Goal: Find specific page/section: Find specific page/section

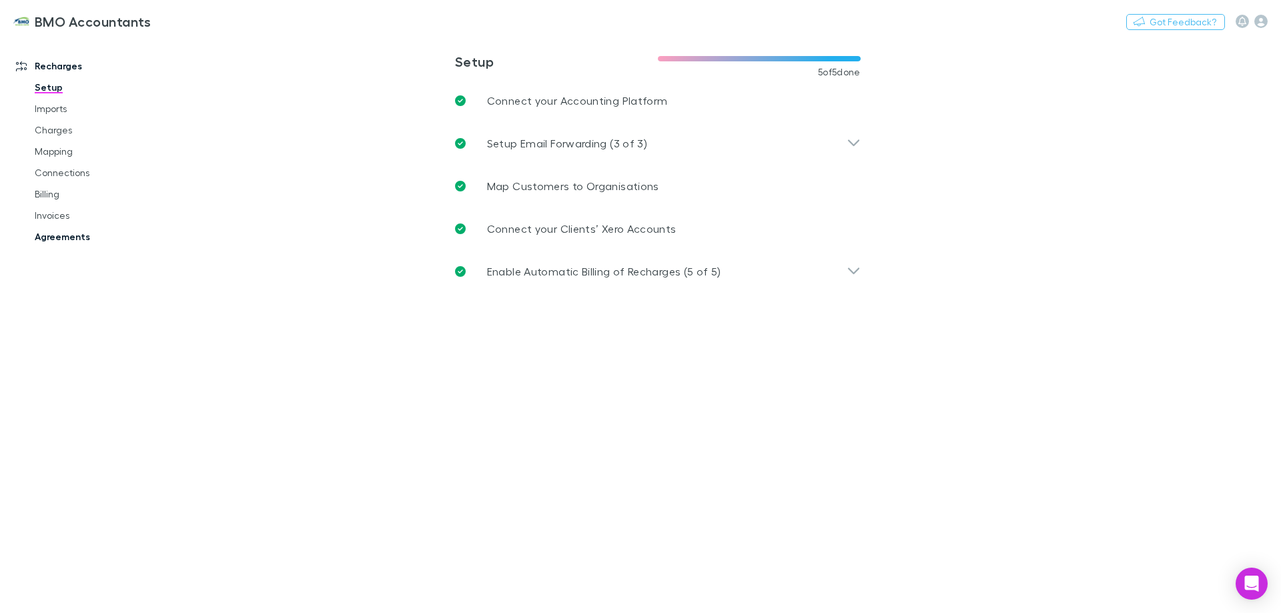
click at [66, 235] on link "Agreements" at bounding box center [100, 236] width 159 height 21
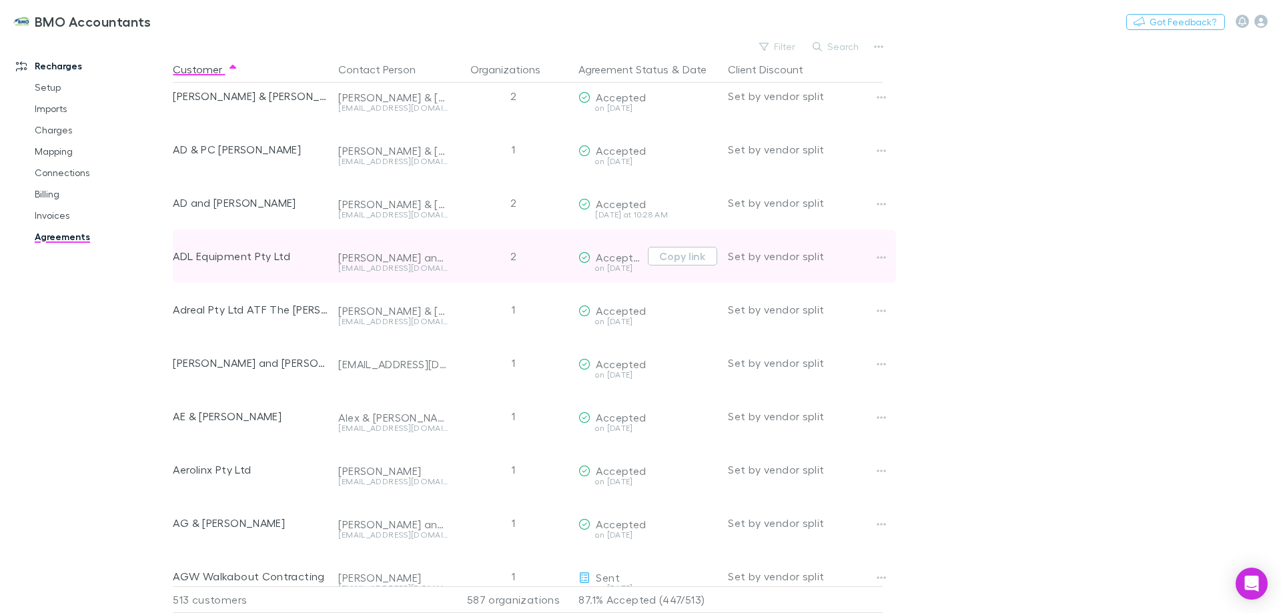
scroll to position [133, 0]
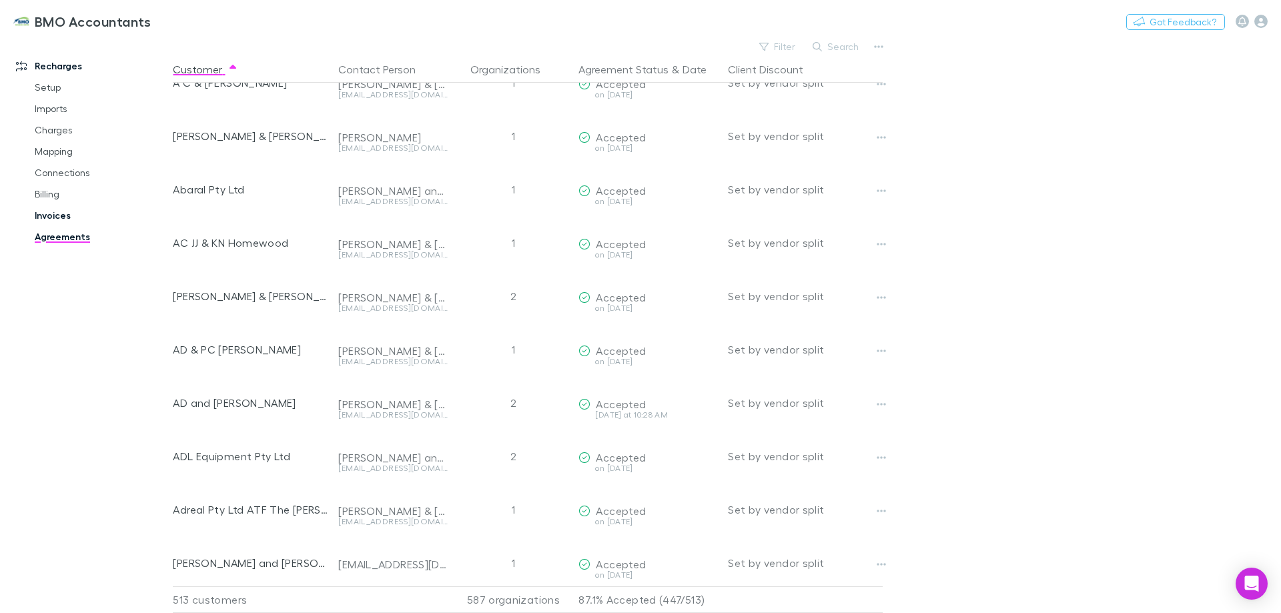
click at [56, 209] on link "Invoices" at bounding box center [100, 215] width 159 height 21
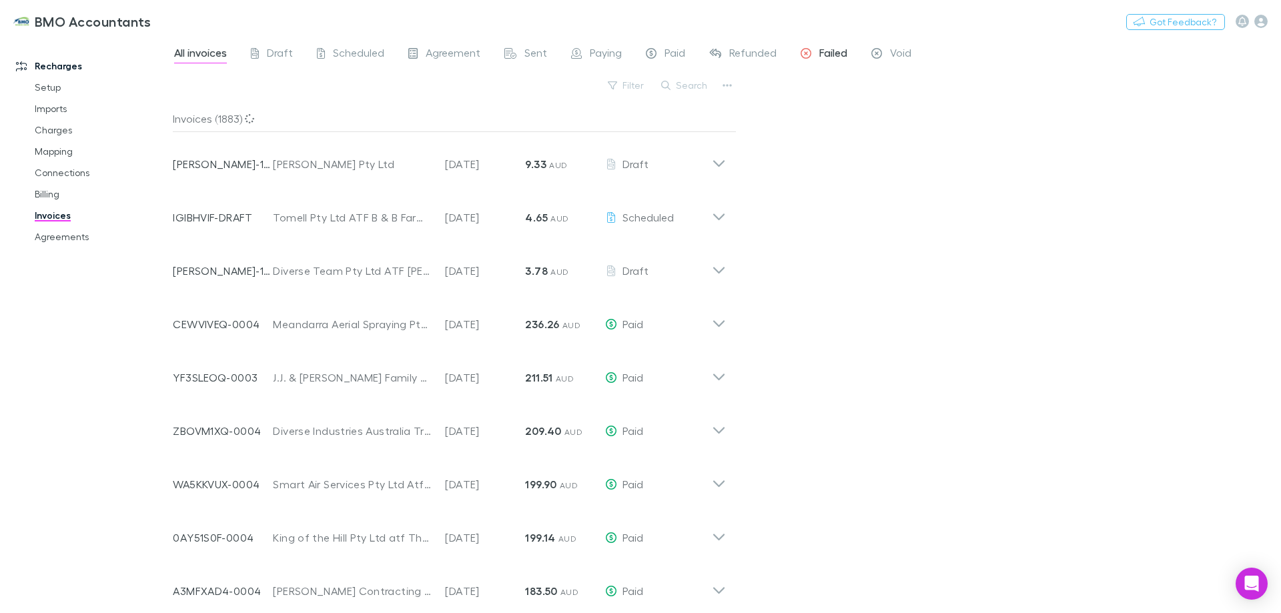
click at [827, 55] on span "Failed" at bounding box center [833, 54] width 28 height 17
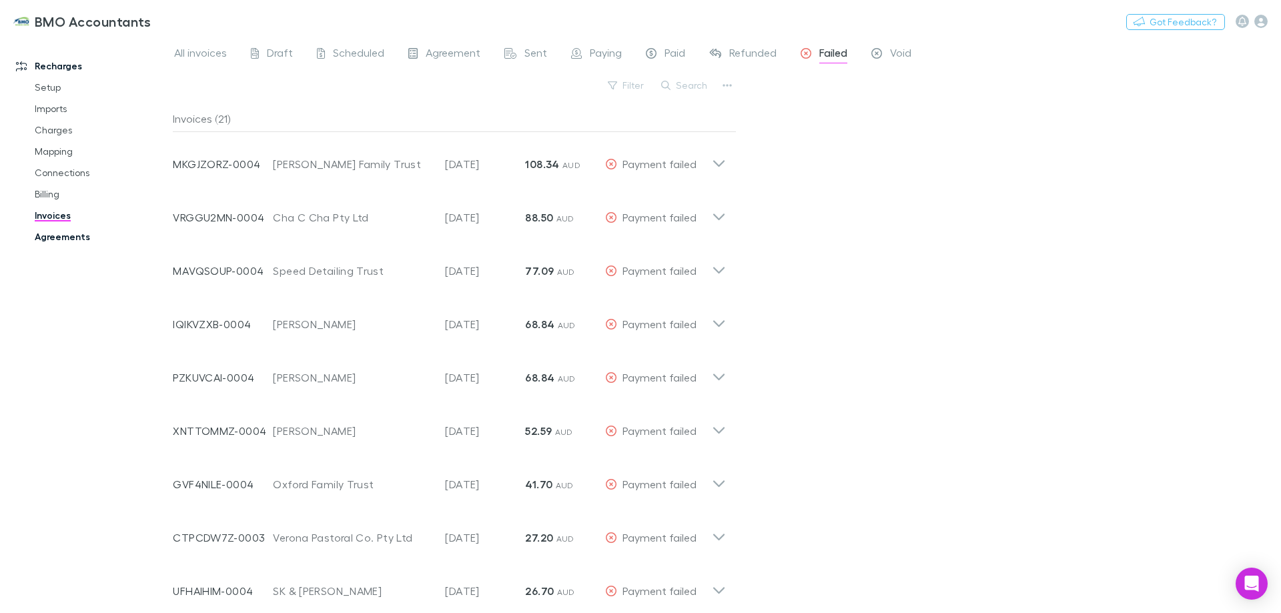
click at [49, 238] on link "Agreements" at bounding box center [100, 236] width 159 height 21
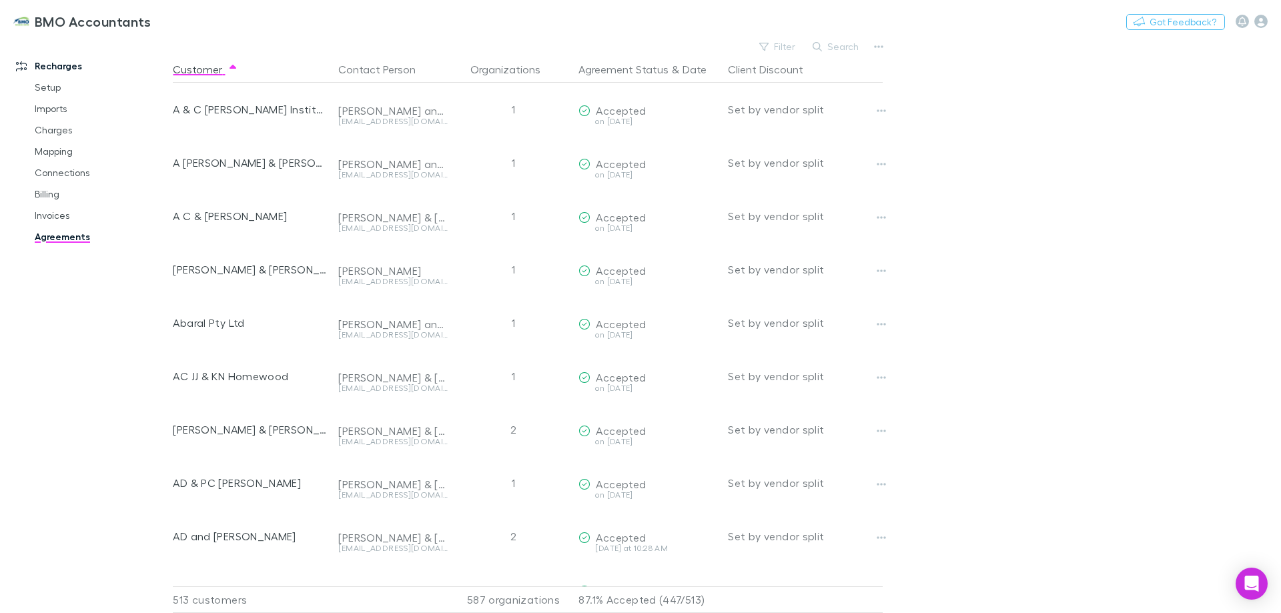
click at [59, 213] on link "Invoices" at bounding box center [100, 215] width 159 height 21
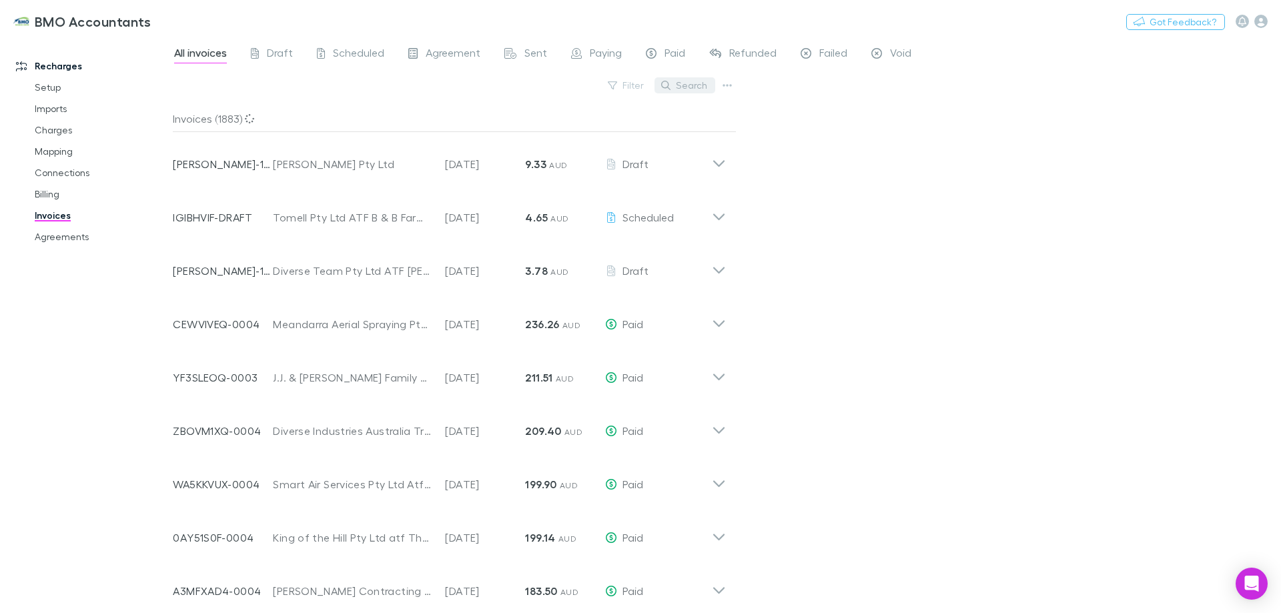
click at [688, 87] on button "Search" at bounding box center [684, 85] width 61 height 16
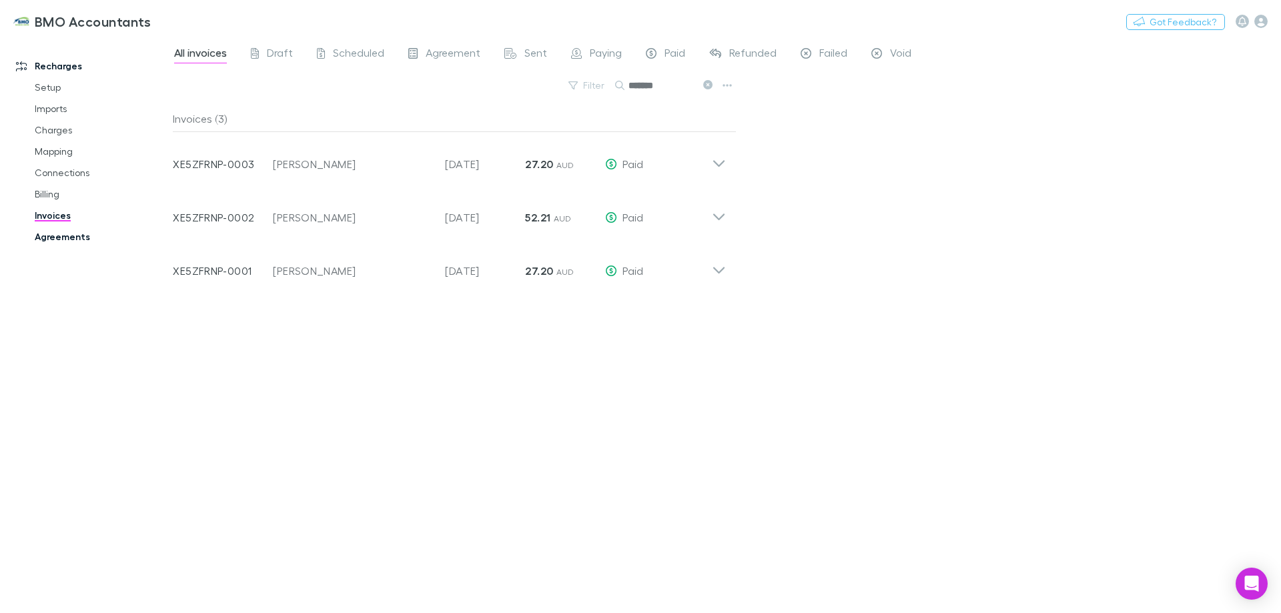
type input "*******"
click at [64, 241] on link "Agreements" at bounding box center [100, 236] width 159 height 21
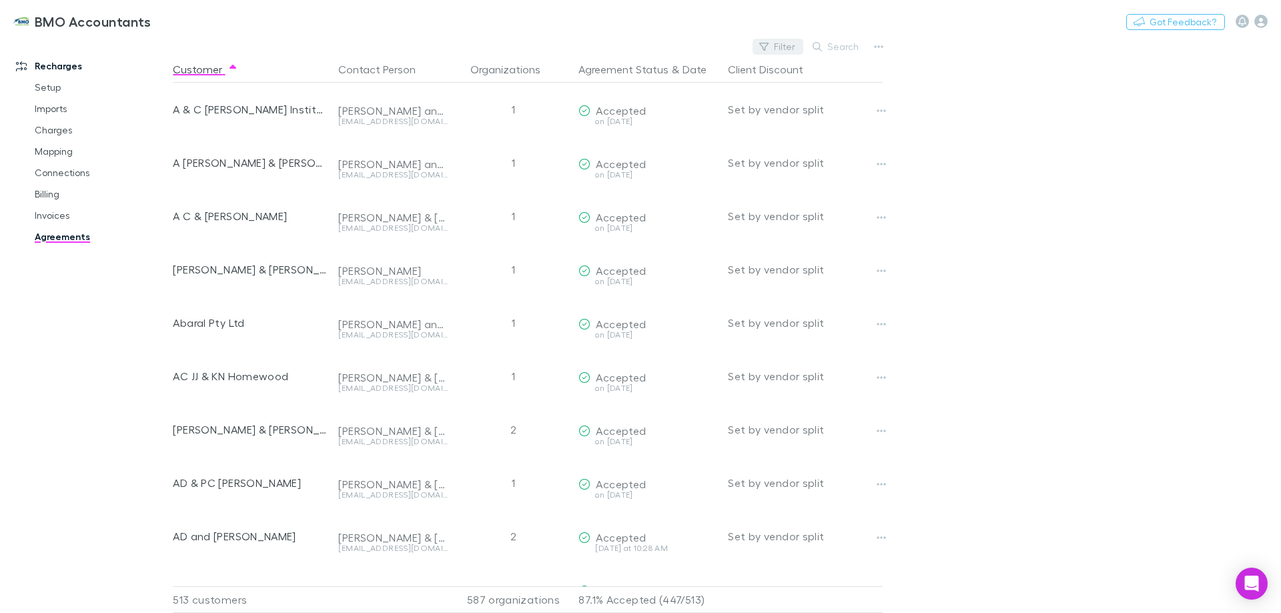
click at [785, 44] on button "Filter" at bounding box center [778, 47] width 51 height 16
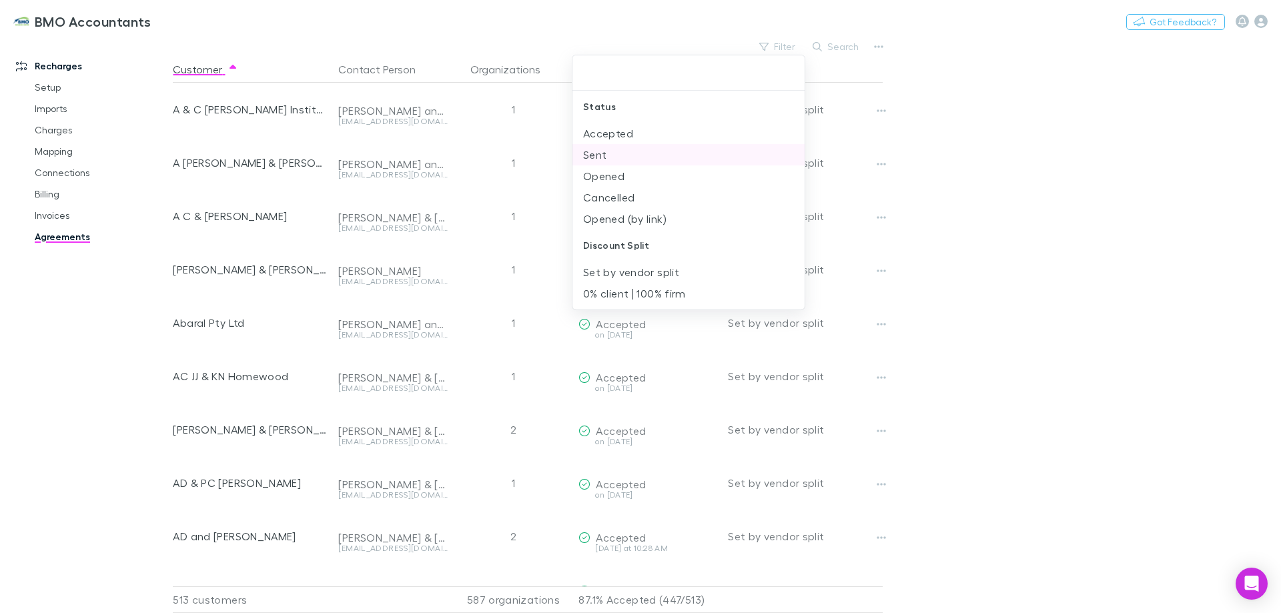
click at [602, 155] on li "Sent" at bounding box center [688, 154] width 232 height 21
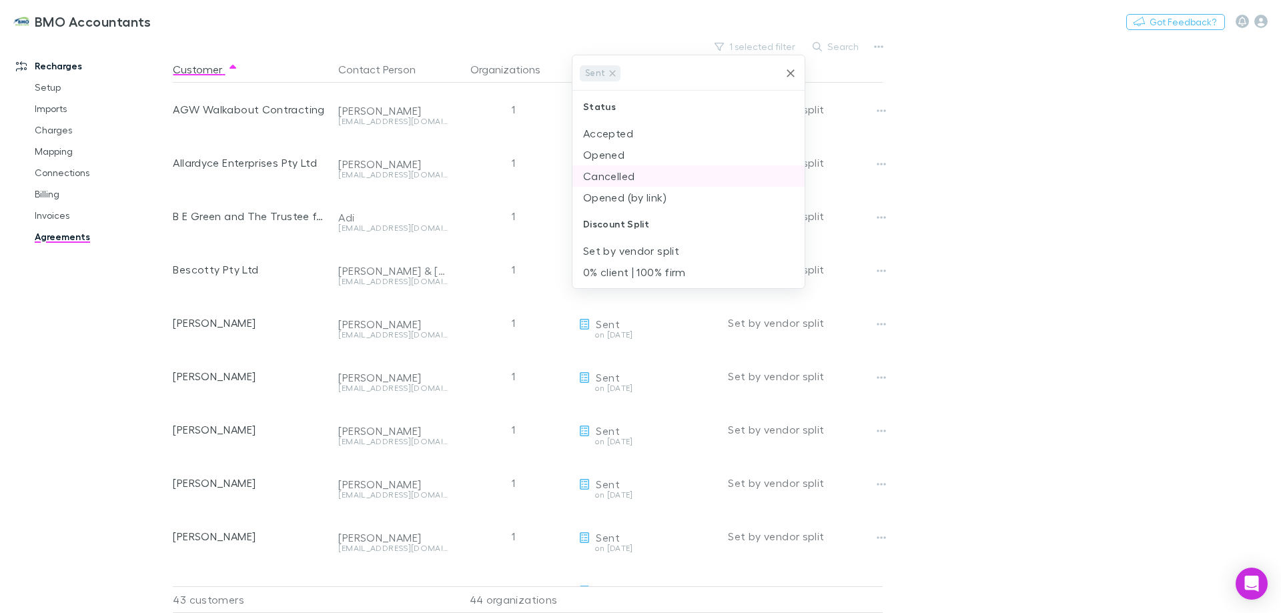
click at [624, 153] on li "Opened" at bounding box center [688, 154] width 232 height 21
click at [1054, 217] on div at bounding box center [640, 306] width 1281 height 613
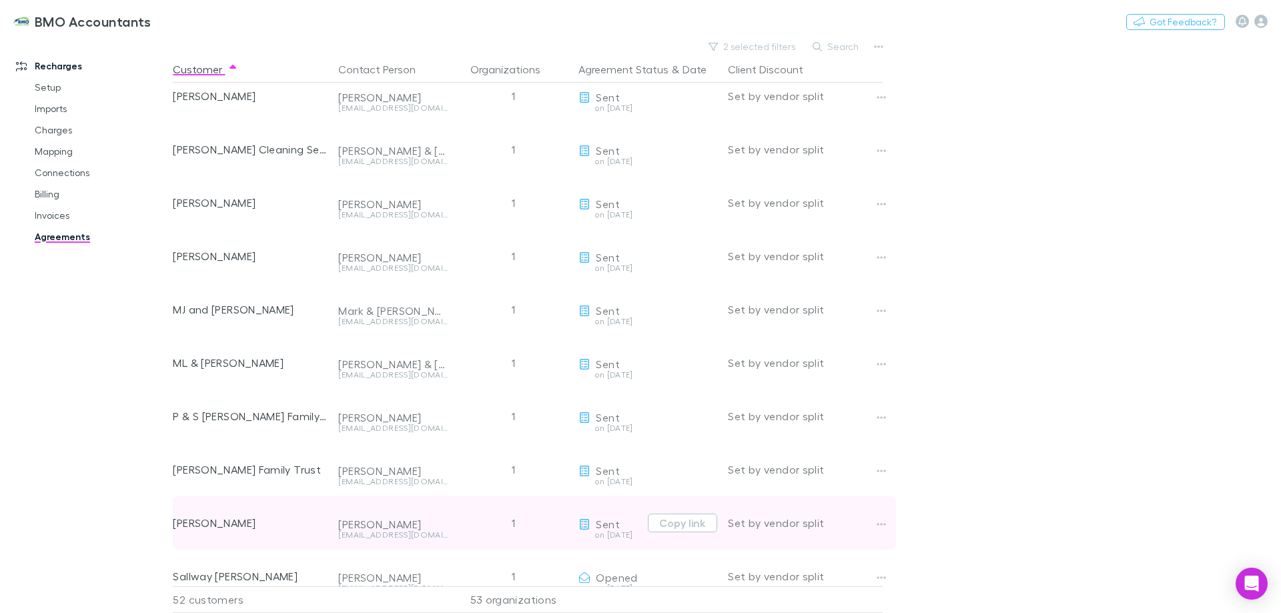
scroll to position [1735, 0]
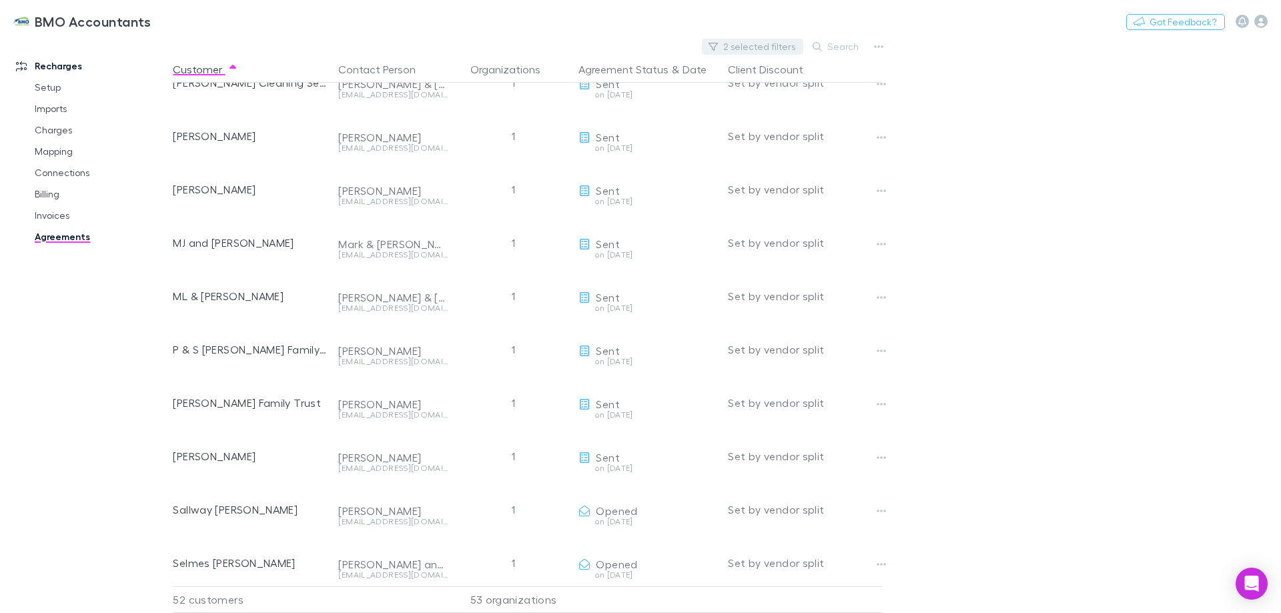
click at [778, 43] on button "2 selected filters" at bounding box center [752, 47] width 101 height 16
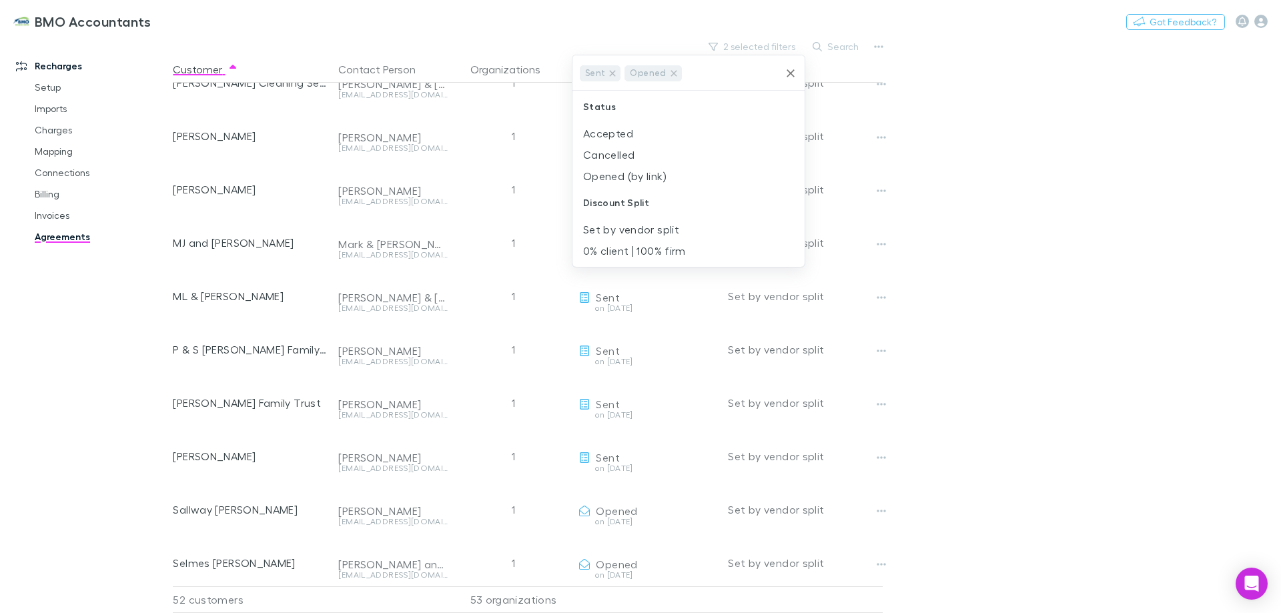
click at [793, 73] on icon "Clear" at bounding box center [790, 73] width 13 height 13
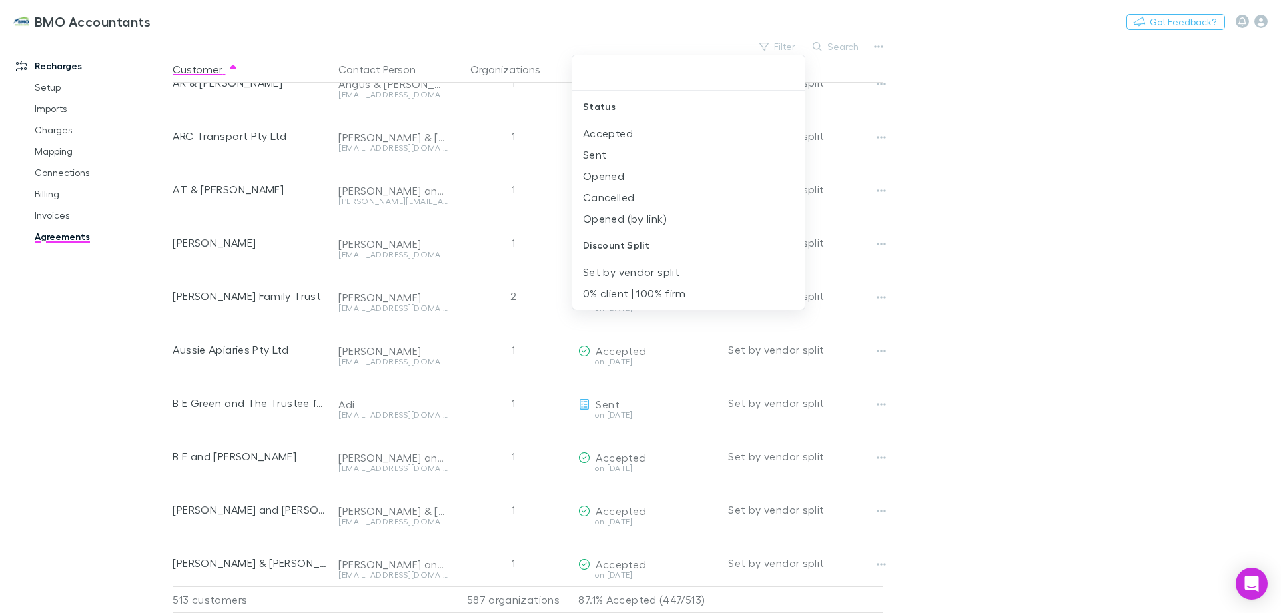
click at [851, 49] on div at bounding box center [640, 306] width 1281 height 613
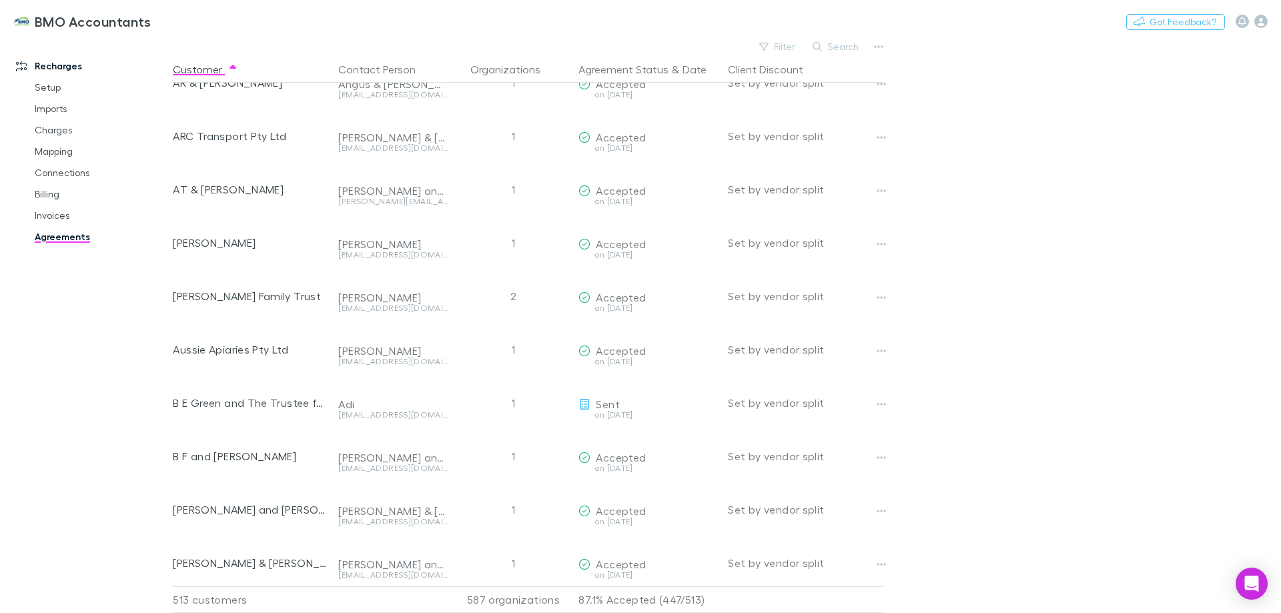
click at [851, 49] on button "Search" at bounding box center [836, 47] width 61 height 16
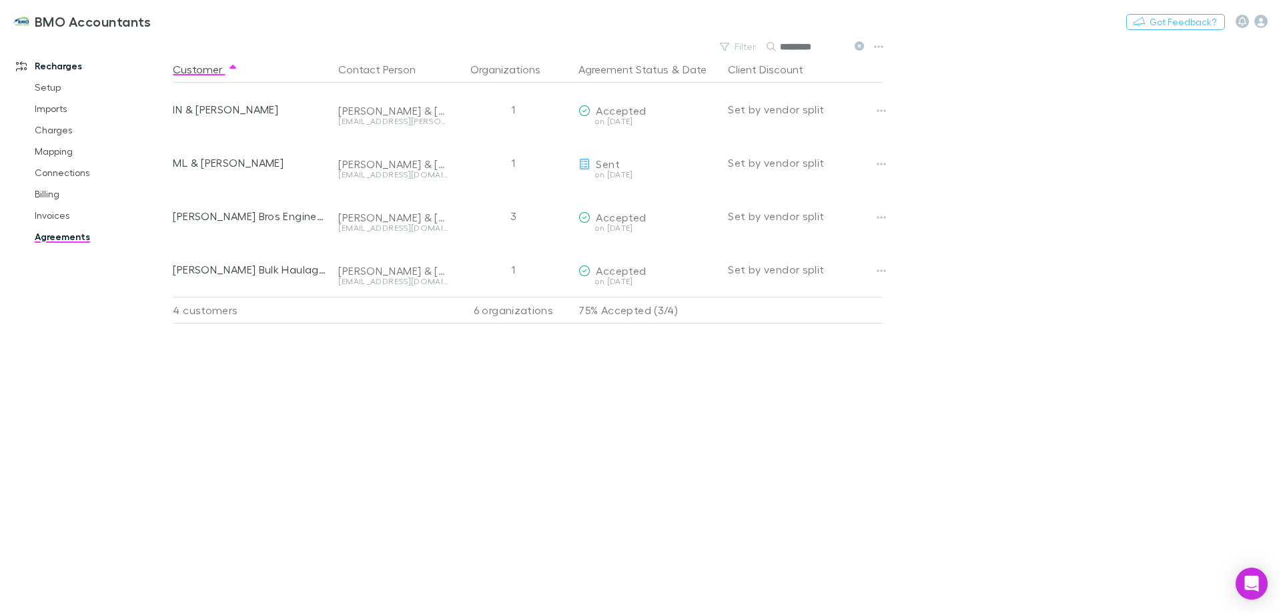
type input "*********"
